Goal: Task Accomplishment & Management: Use online tool/utility

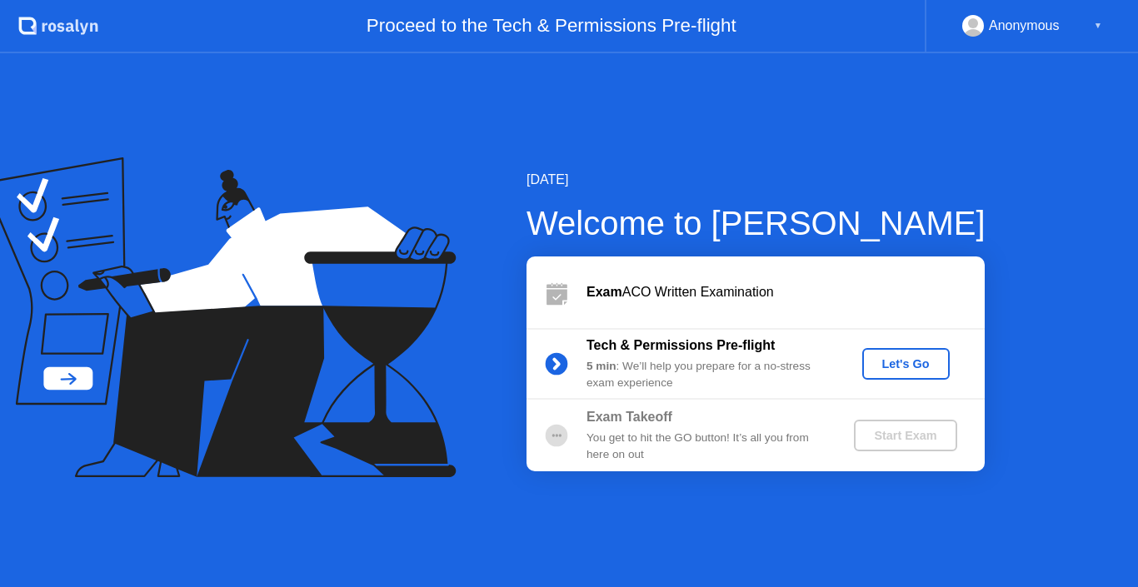
click at [680, 451] on div "You get to hit the GO button! It’s all you from here on out" at bounding box center [706, 447] width 240 height 34
click at [929, 366] on div "Let's Go" at bounding box center [906, 363] width 74 height 13
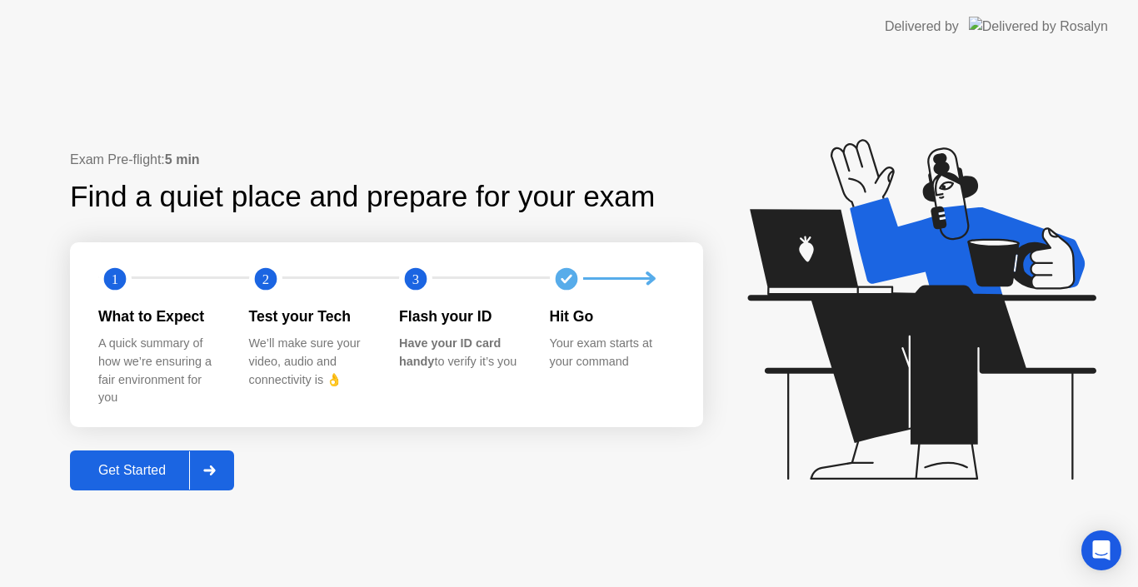
click at [143, 481] on button "Get Started" at bounding box center [152, 471] width 164 height 40
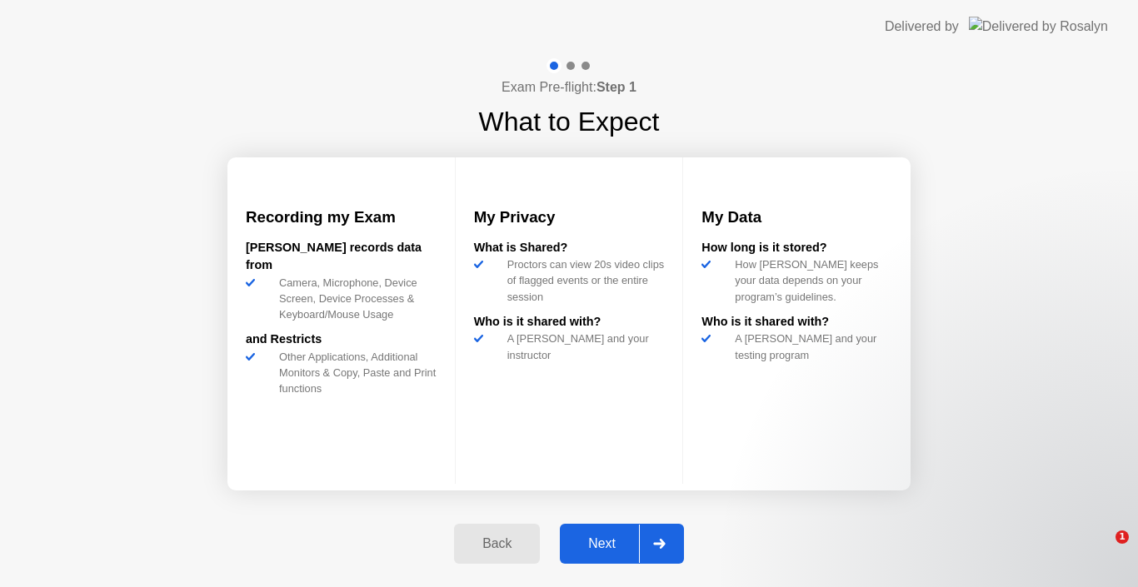
click at [650, 550] on div at bounding box center [659, 544] width 40 height 38
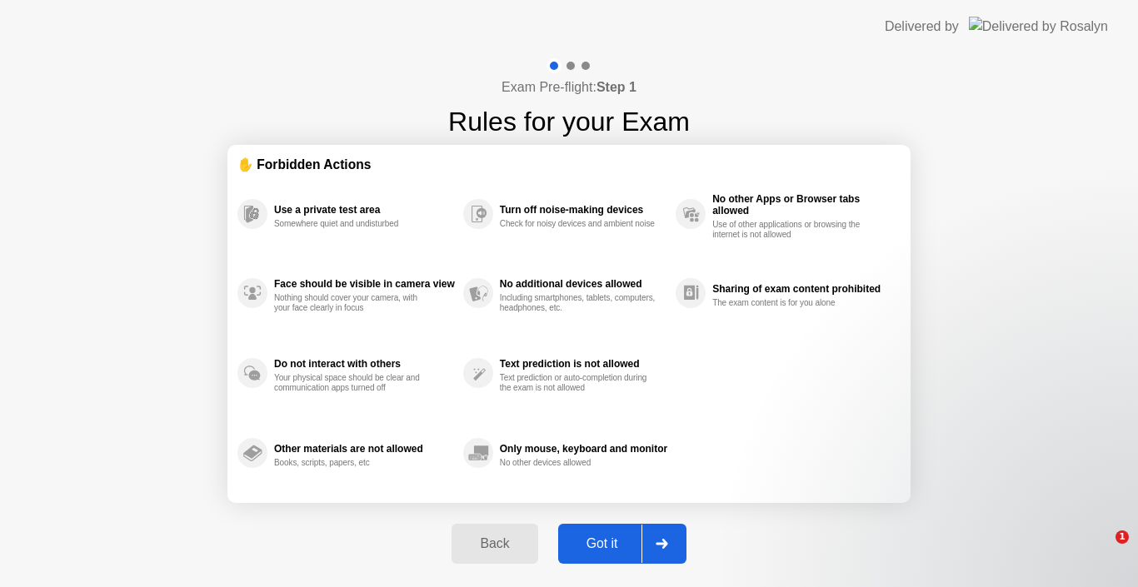
click at [650, 550] on div at bounding box center [661, 544] width 40 height 38
select select "Available cameras"
select select "Available speakers"
select select "Available microphones"
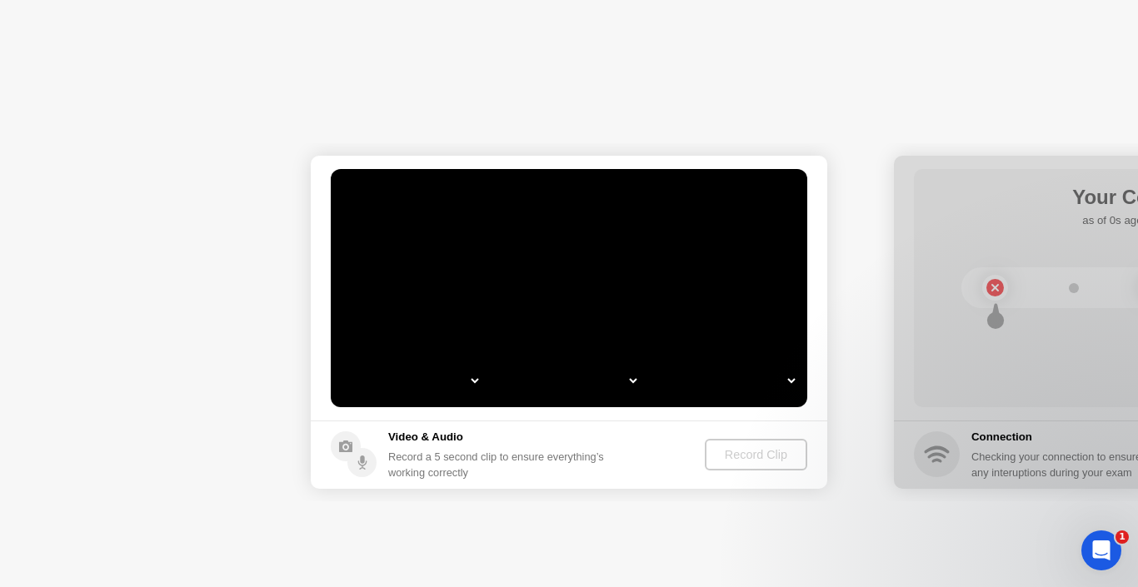
select select "**********"
select select "*******"
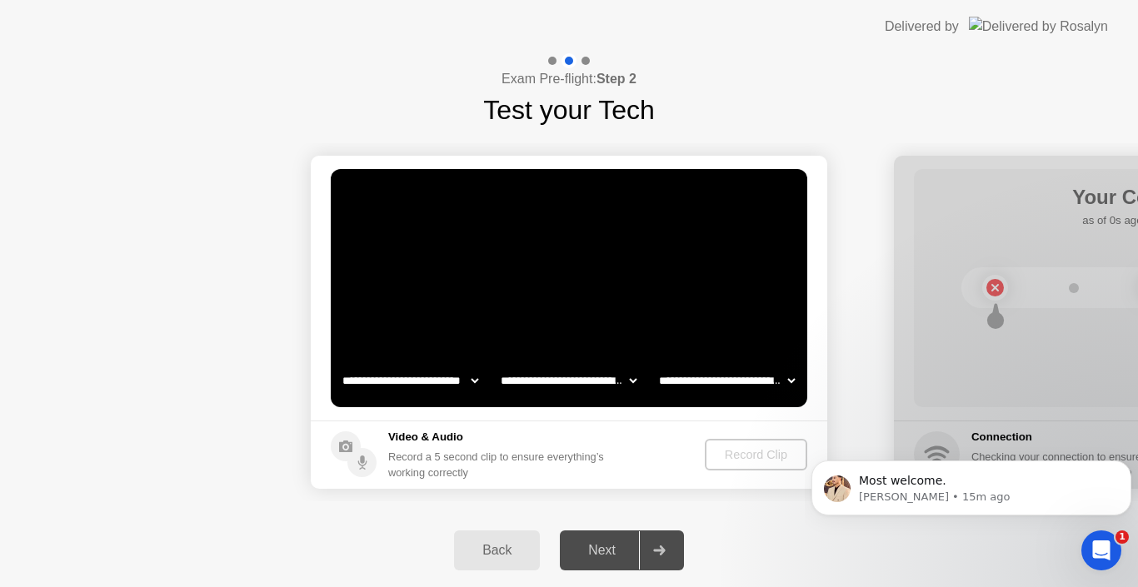
click at [660, 566] on div at bounding box center [659, 550] width 40 height 38
click at [741, 453] on div "Record Clip" at bounding box center [755, 454] width 89 height 13
click at [602, 318] on video at bounding box center [569, 288] width 476 height 238
click at [599, 544] on div "Next" at bounding box center [602, 550] width 74 height 15
click at [745, 454] on div "Record Clip" at bounding box center [755, 454] width 89 height 13
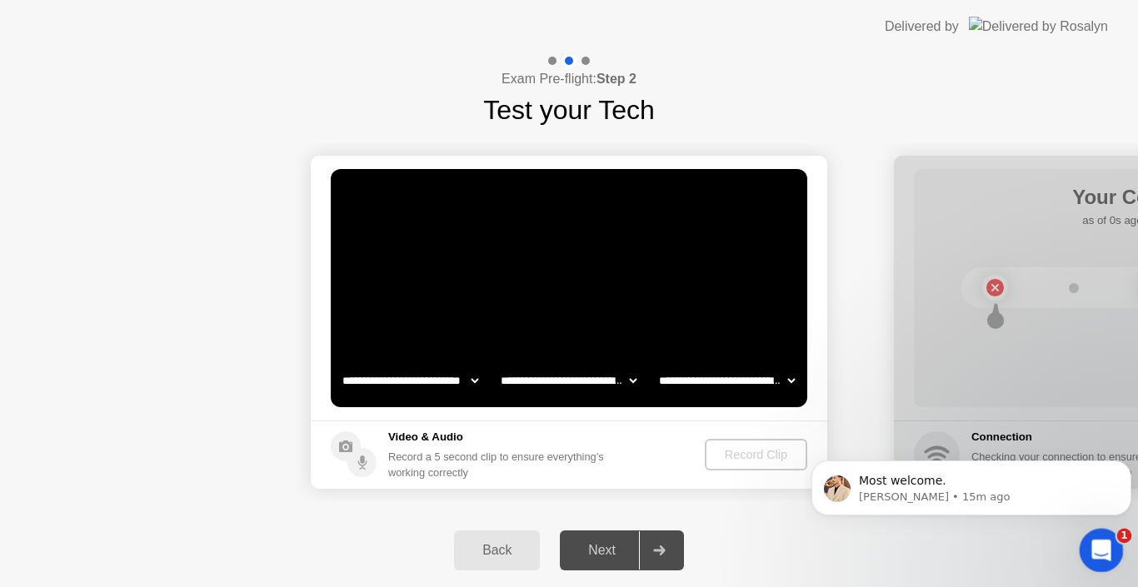
click at [1107, 552] on icon "Open Intercom Messenger" at bounding box center [1098, 548] width 27 height 27
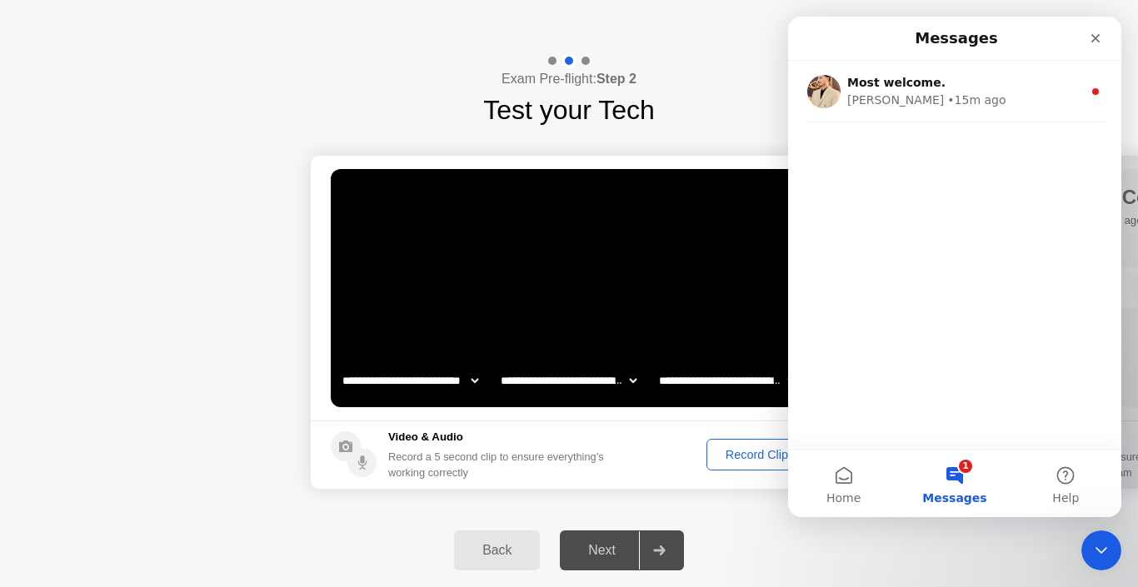
click at [804, 557] on div "Back Next" at bounding box center [569, 550] width 1138 height 73
click at [753, 460] on div "Record Clip" at bounding box center [756, 454] width 89 height 13
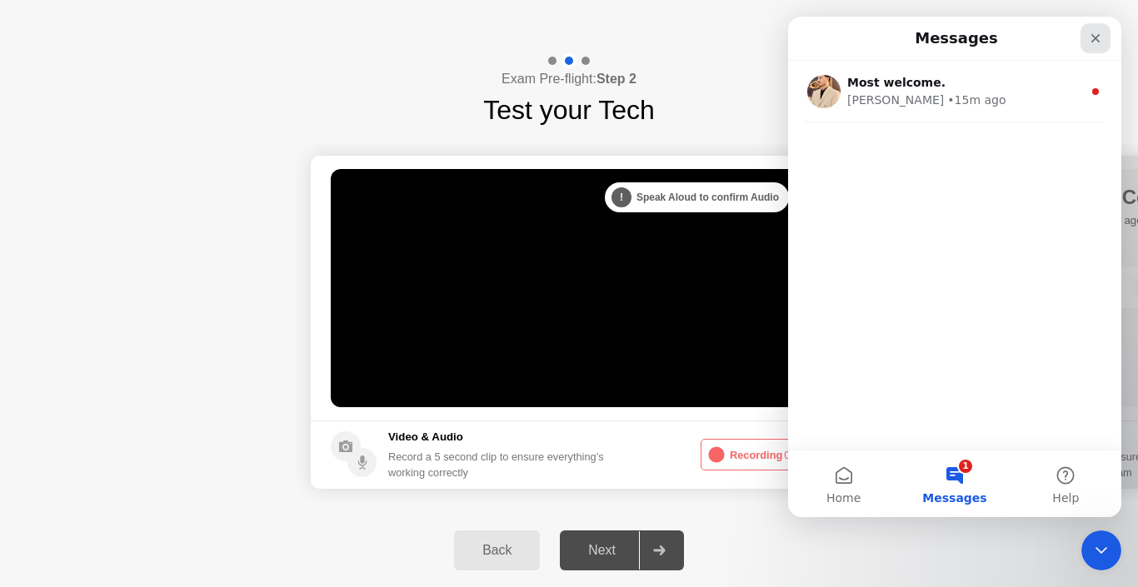
click at [1093, 36] on icon "Close" at bounding box center [1095, 38] width 9 height 9
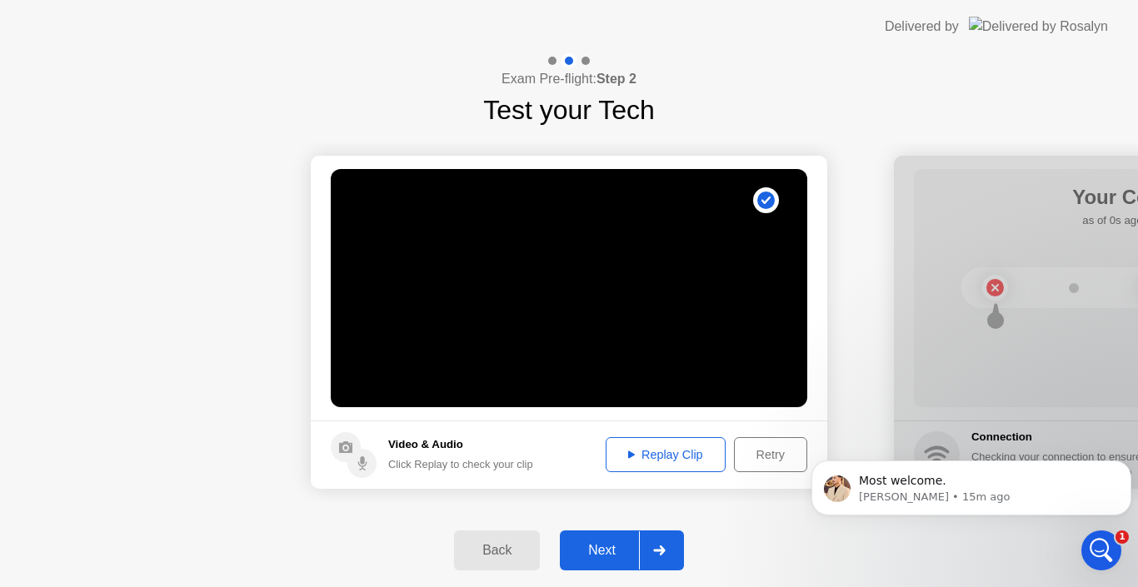
click at [667, 448] on div "Replay Clip" at bounding box center [665, 454] width 108 height 13
click at [617, 540] on button "Next" at bounding box center [622, 551] width 124 height 40
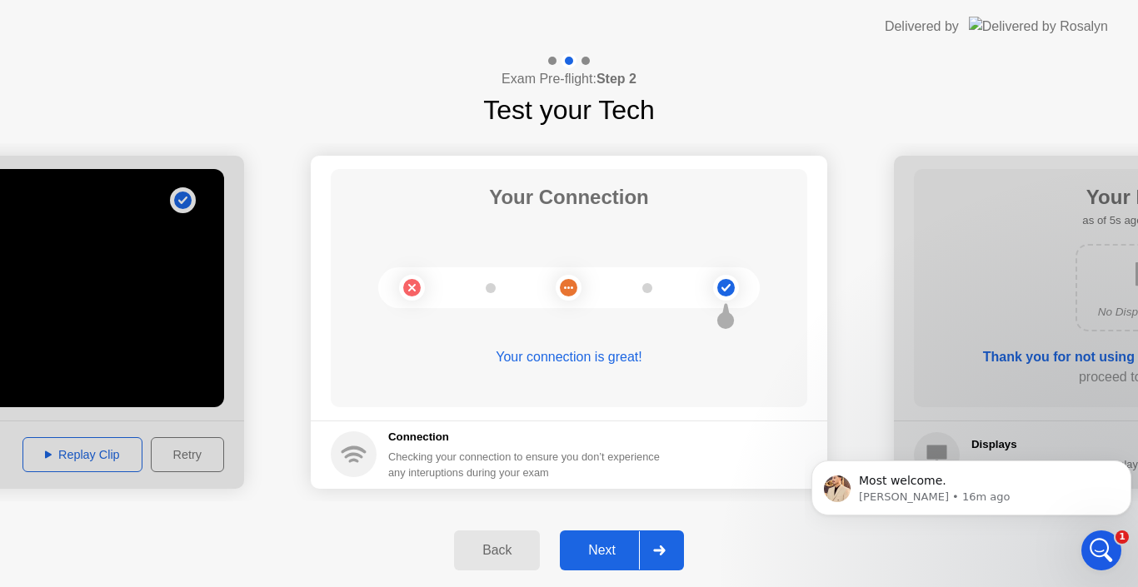
click at [615, 540] on button "Next" at bounding box center [622, 551] width 124 height 40
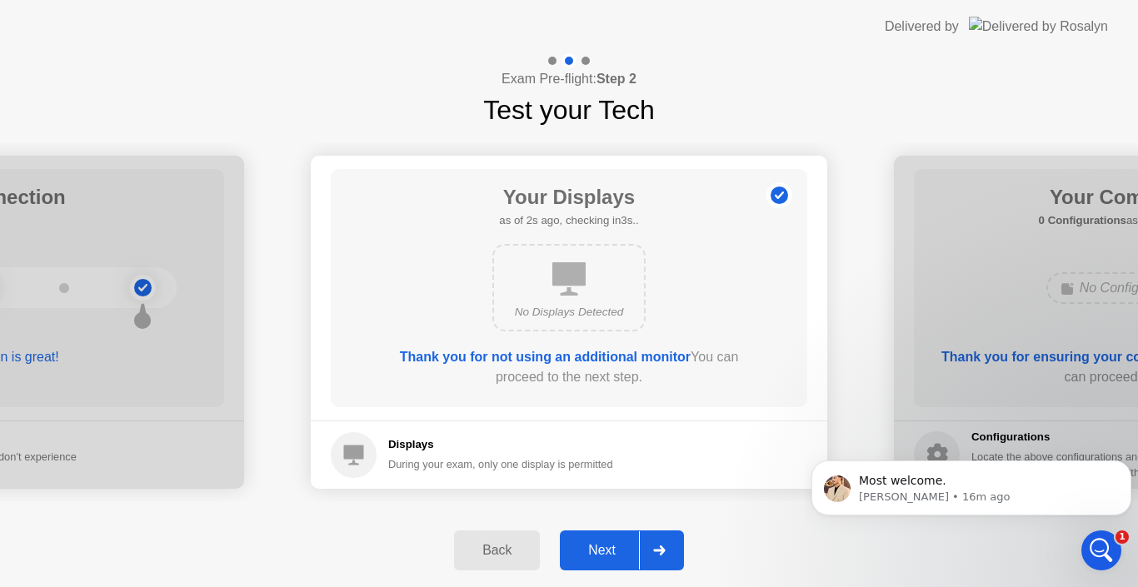
click at [615, 540] on button "Next" at bounding box center [622, 551] width 124 height 40
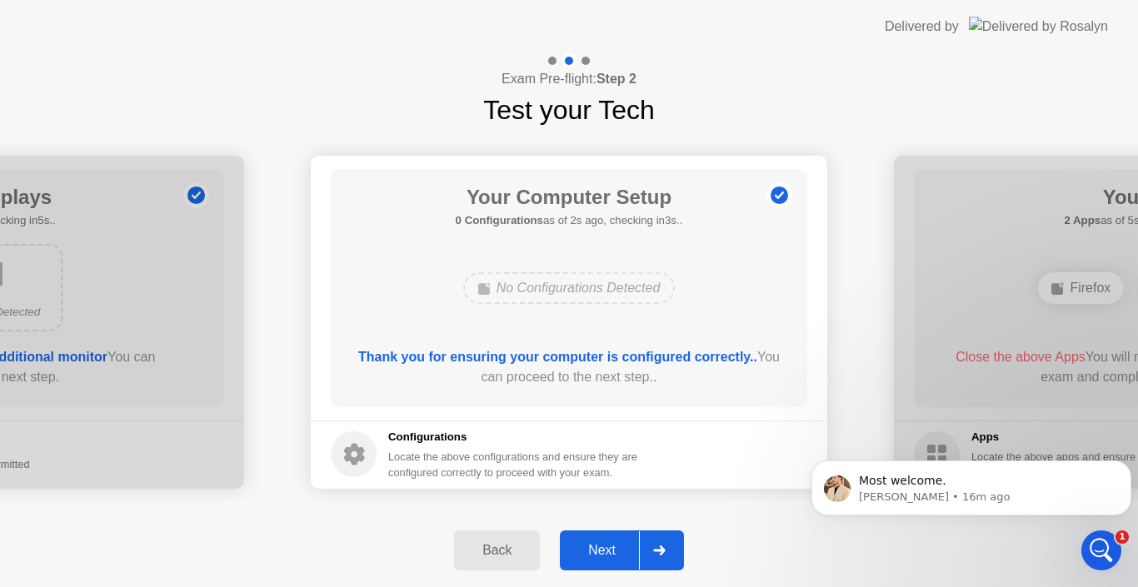
click at [615, 540] on button "Next" at bounding box center [622, 551] width 124 height 40
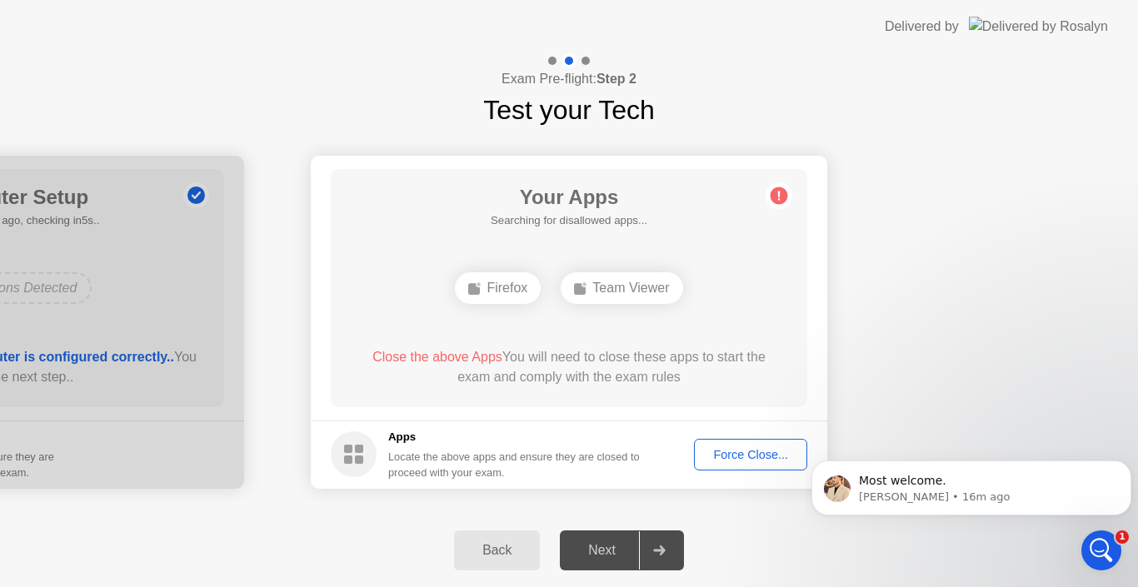
click at [772, 459] on div "Force Close..." at bounding box center [751, 454] width 102 height 13
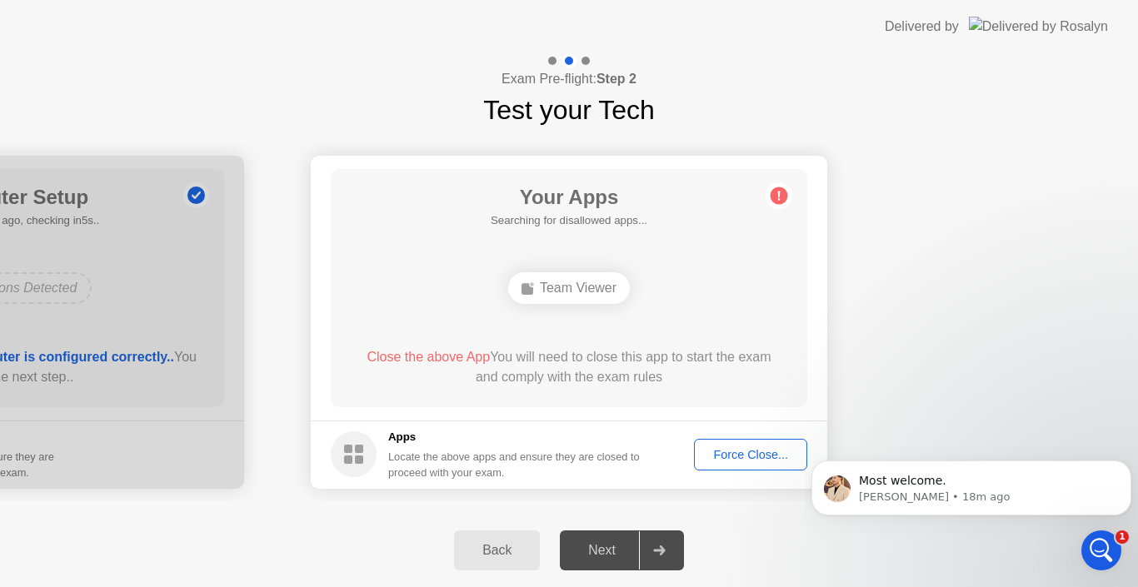
click at [550, 381] on div "Close the above App You will need to close this app to start the exam and compl…" at bounding box center [569, 367] width 429 height 40
click at [550, 380] on div "Close the above App You will need to close this app to start the exam and compl…" at bounding box center [569, 367] width 429 height 40
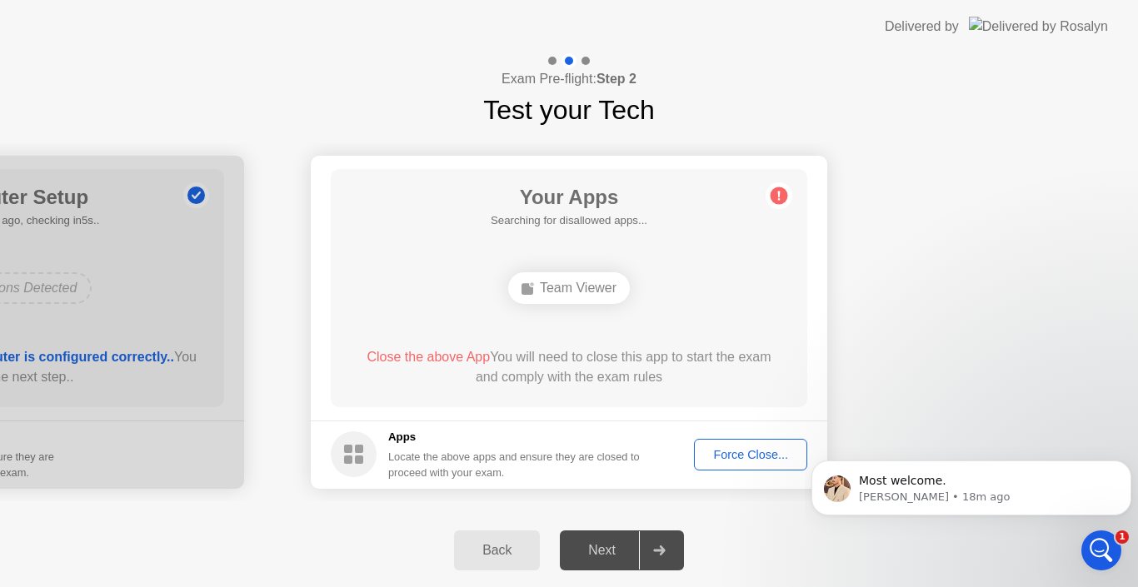
click at [356, 460] on rect at bounding box center [359, 460] width 8 height 8
click at [775, 190] on circle at bounding box center [778, 195] width 17 height 17
click at [775, 191] on circle at bounding box center [778, 195] width 17 height 17
click at [629, 544] on div "Next" at bounding box center [602, 550] width 74 height 15
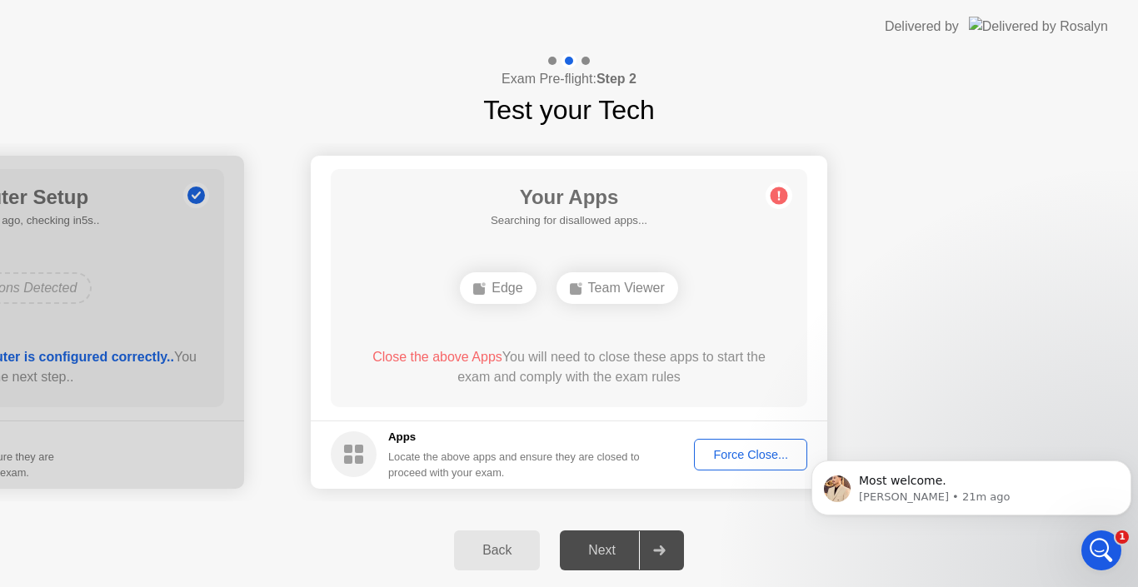
click at [621, 550] on div "Next" at bounding box center [602, 550] width 74 height 15
click at [605, 556] on div "Next" at bounding box center [602, 550] width 74 height 15
click at [617, 558] on div "Next" at bounding box center [602, 550] width 74 height 15
click at [620, 551] on div "Next" at bounding box center [602, 550] width 74 height 15
click at [623, 556] on div "Next" at bounding box center [602, 550] width 74 height 15
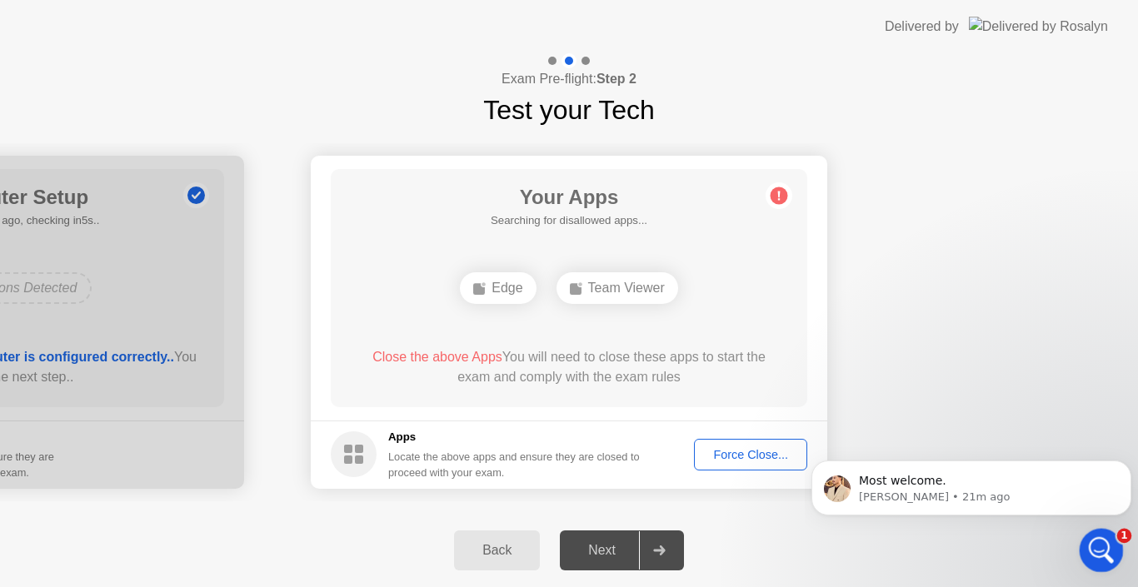
click at [1100, 548] on icon "Open Intercom Messenger" at bounding box center [1099, 547] width 12 height 13
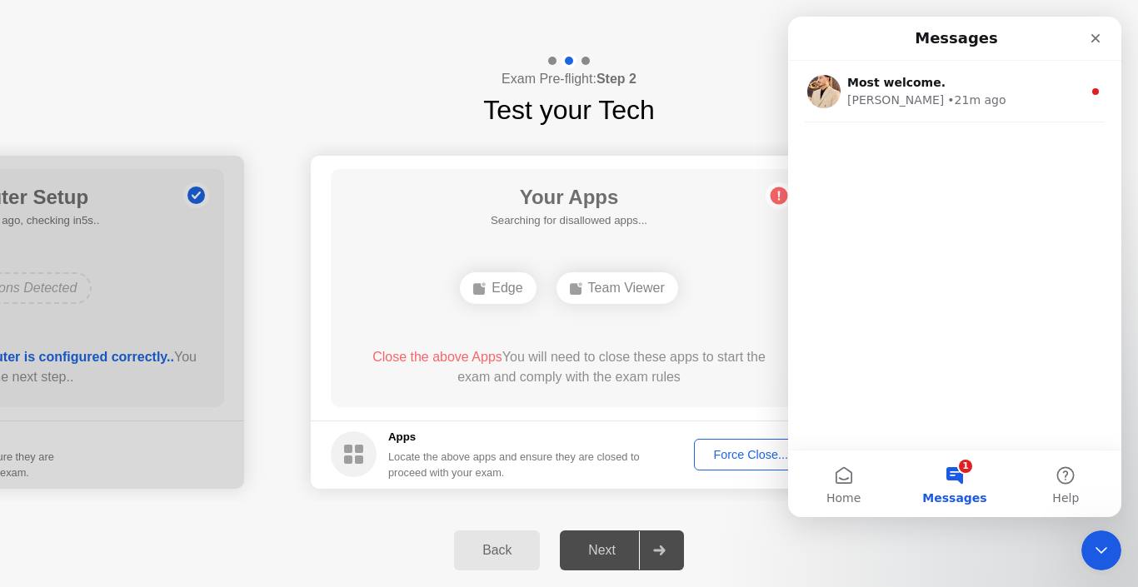
click at [966, 479] on button "1 Messages" at bounding box center [954, 484] width 111 height 67
click at [978, 471] on button "1 Messages" at bounding box center [954, 484] width 111 height 67
click at [998, 91] on div "Most welcome." at bounding box center [964, 82] width 235 height 17
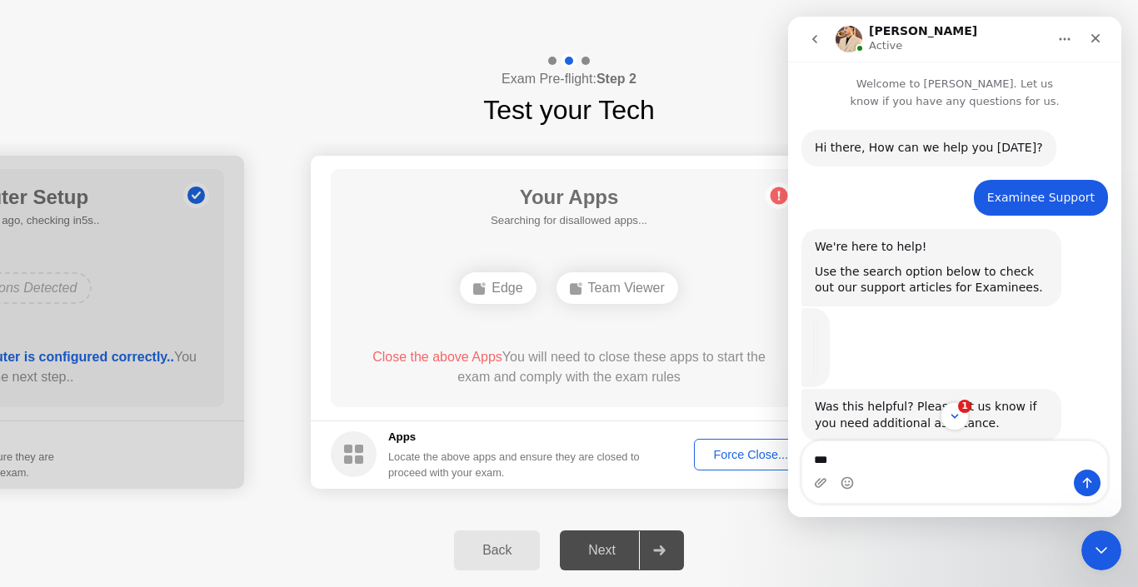
scroll to position [2, 0]
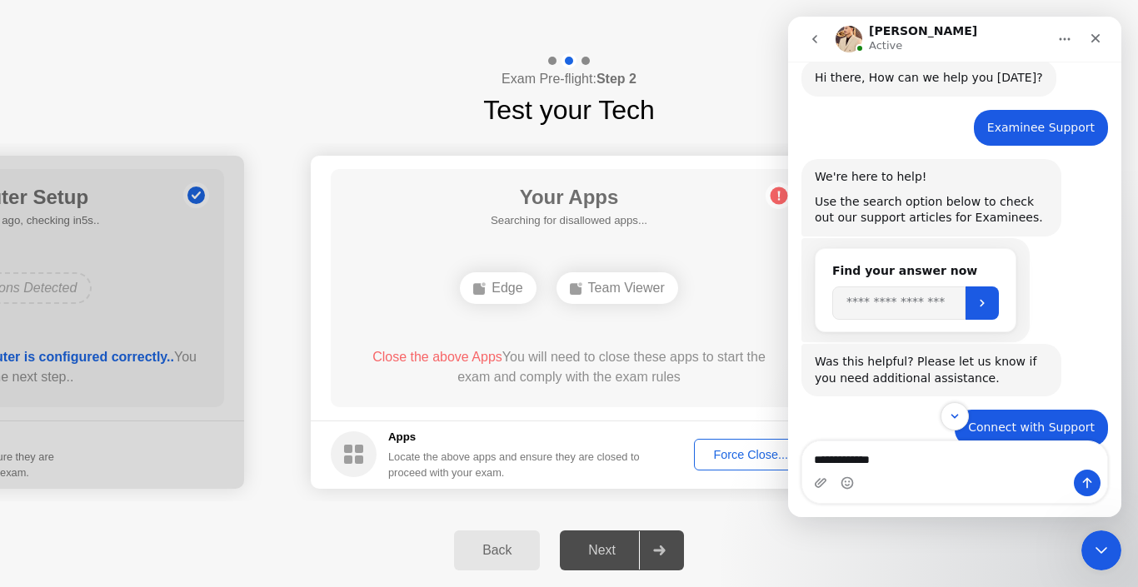
type textarea "**********"
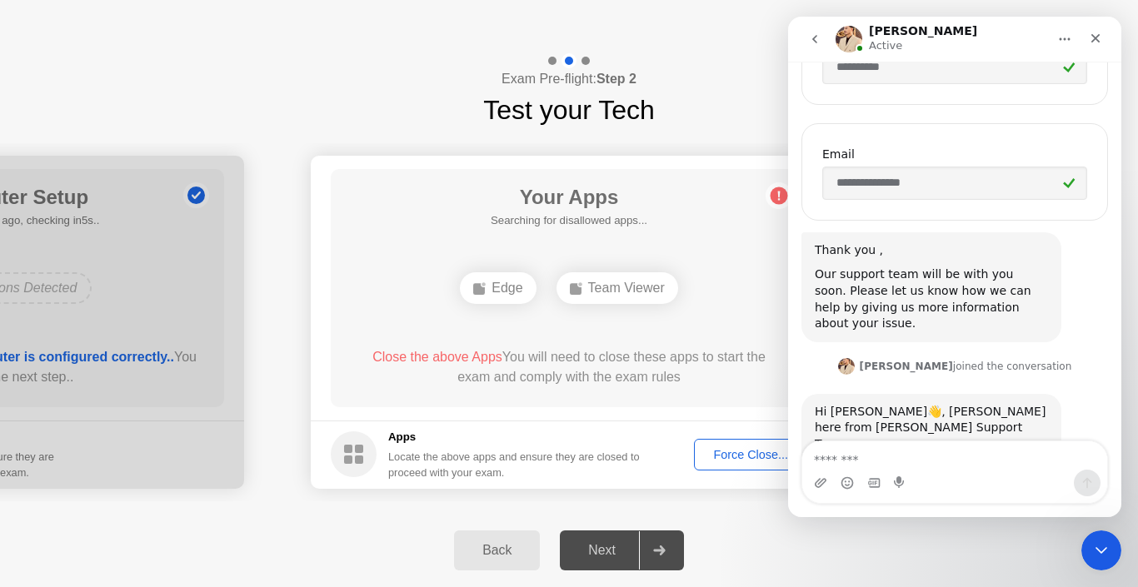
scroll to position [1269, 0]
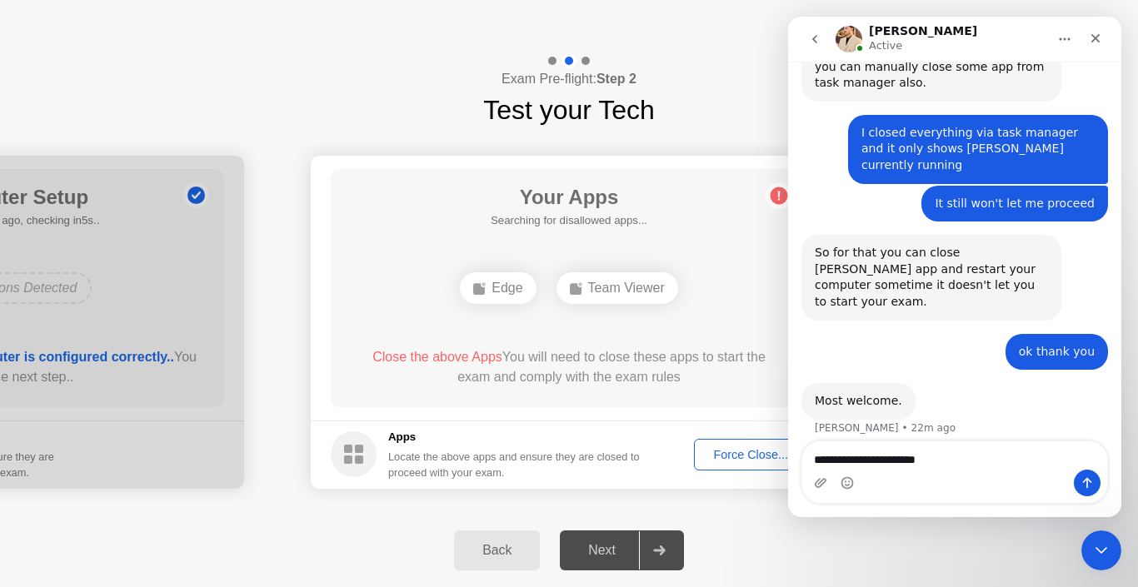
type textarea "**********"
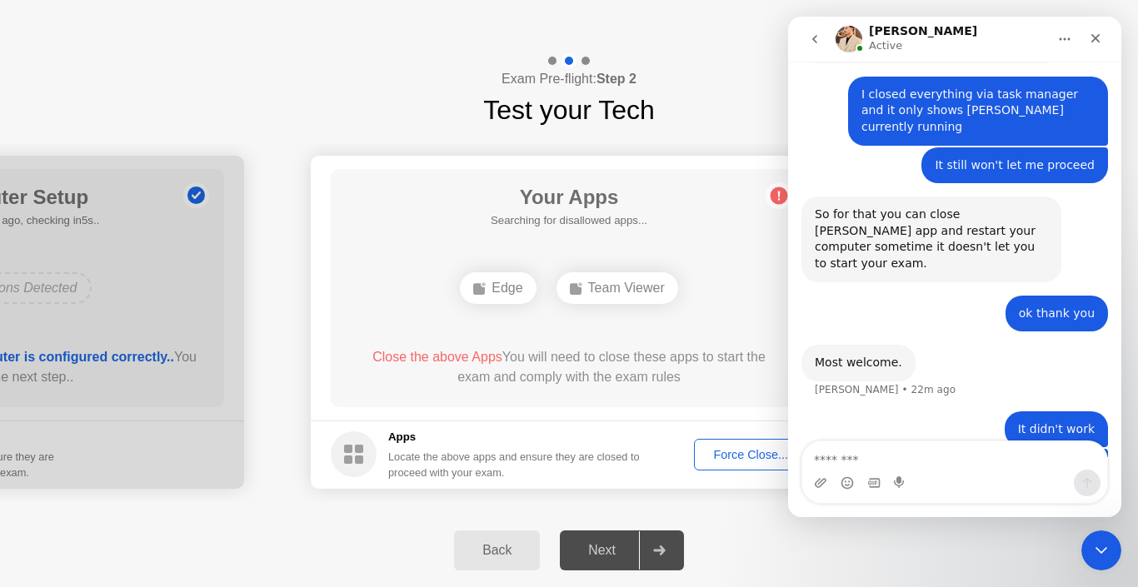
click at [739, 72] on div "Exam Pre-flight: Step 2 Test your Tech" at bounding box center [569, 91] width 1138 height 77
click at [641, 281] on div "Team Viewer" at bounding box center [617, 288] width 122 height 32
click at [527, 294] on div "Edge" at bounding box center [498, 288] width 76 height 32
click at [601, 555] on div "Next" at bounding box center [602, 550] width 74 height 15
click at [603, 555] on div "Next" at bounding box center [602, 550] width 74 height 15
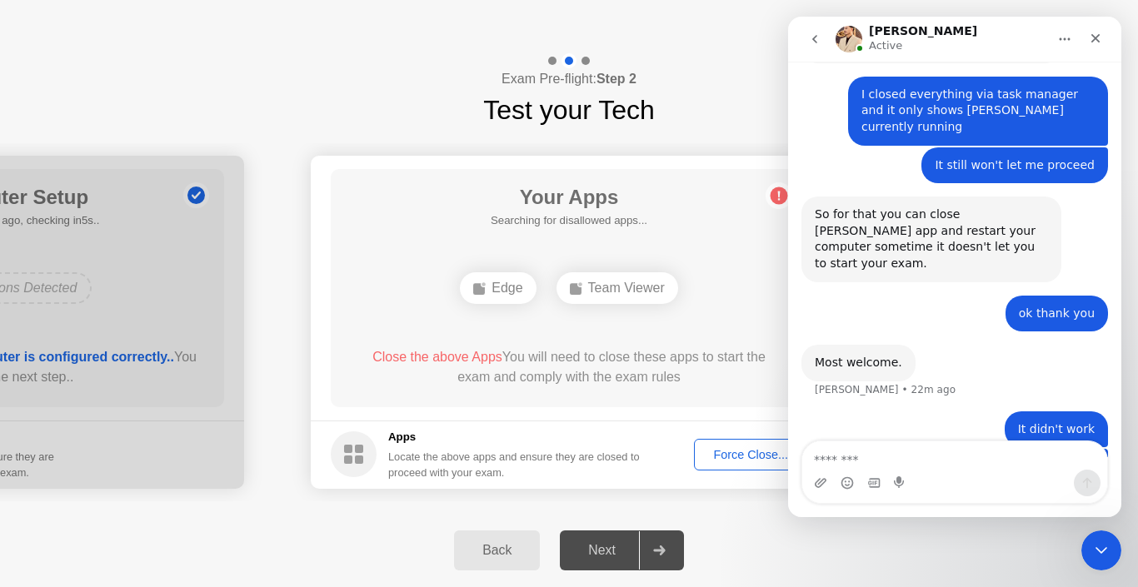
scroll to position [1372, 0]
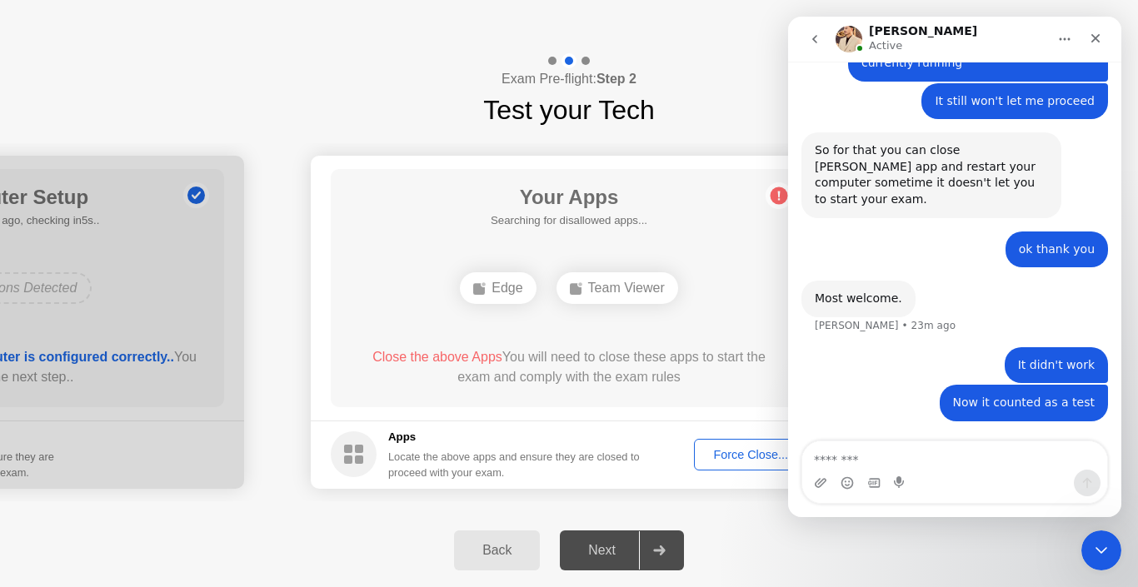
click at [262, 24] on header "Delivered by" at bounding box center [569, 26] width 1138 height 53
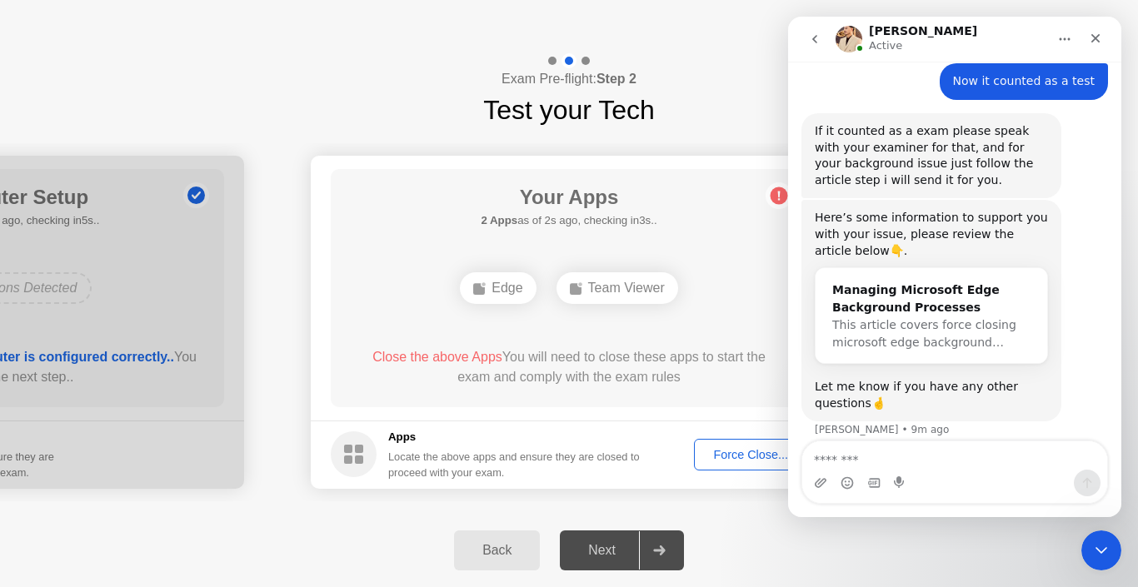
scroll to position [1612, 0]
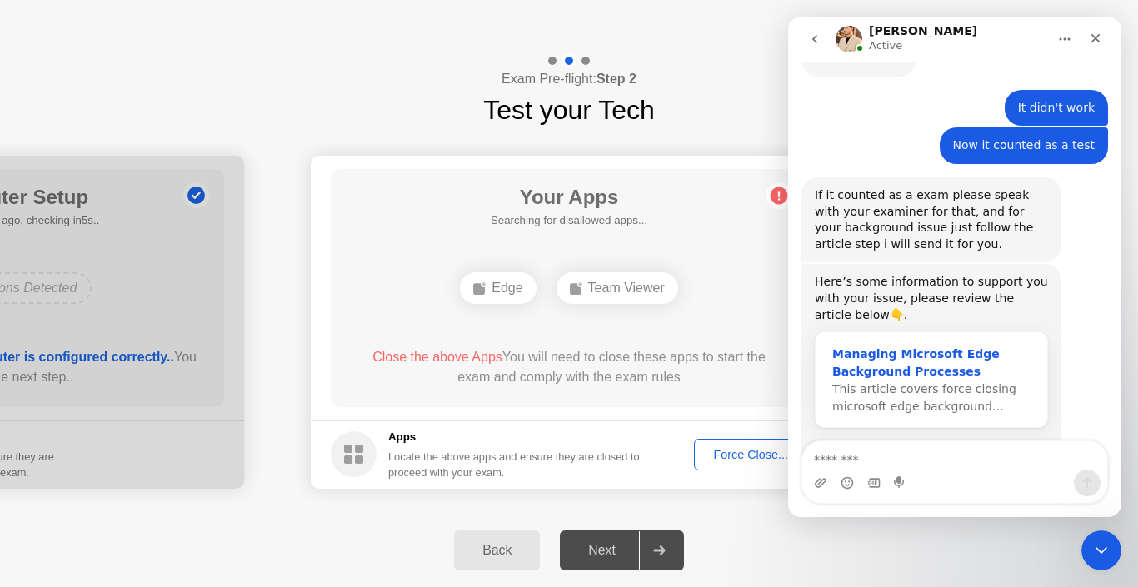
click at [1009, 346] on div "Managing Microsoft Edge Background Processes" at bounding box center [931, 363] width 198 height 35
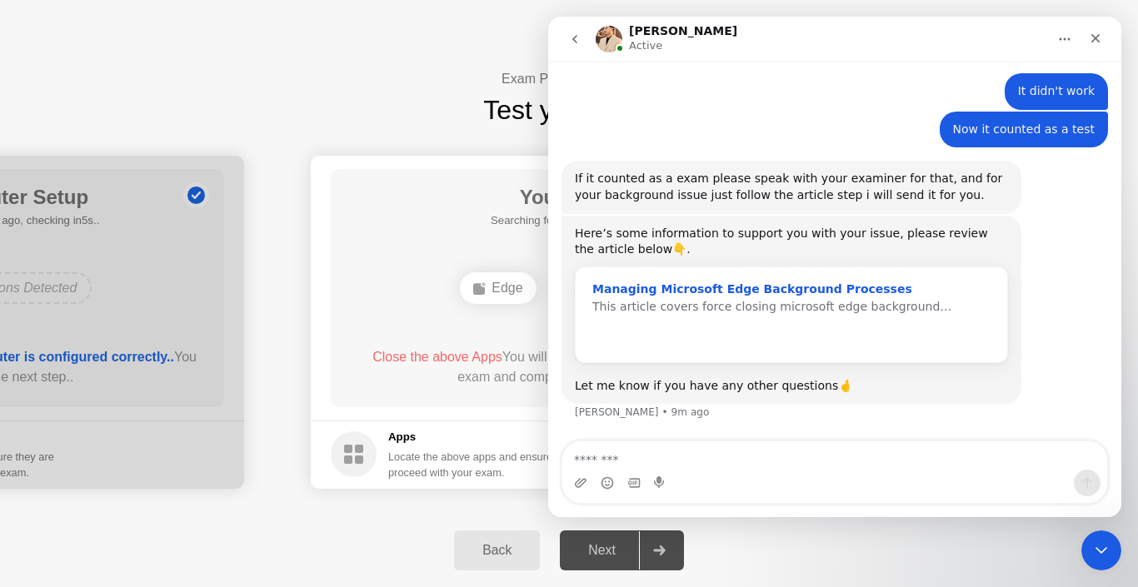
click at [695, 287] on div "Managing Microsoft Edge Background Processes" at bounding box center [791, 289] width 398 height 17
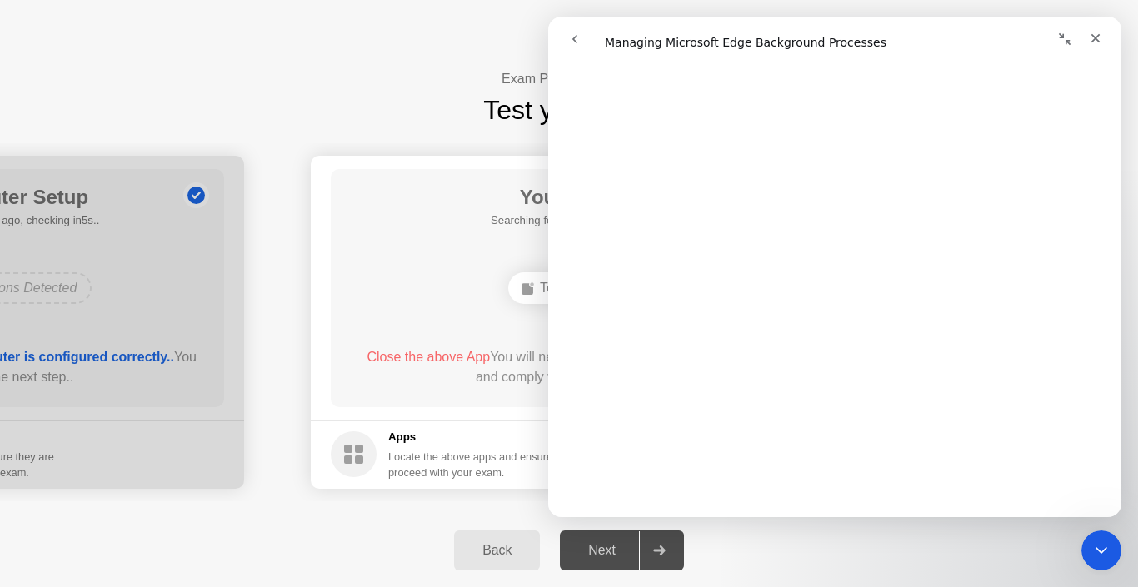
scroll to position [1556, 0]
